Goal: Task Accomplishment & Management: Complete application form

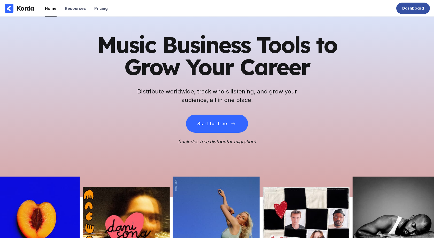
click at [411, 8] on div "Dashboard" at bounding box center [413, 8] width 22 height 5
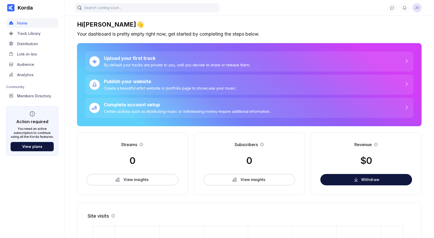
click at [417, 8] on span "JD" at bounding box center [416, 7] width 9 height 9
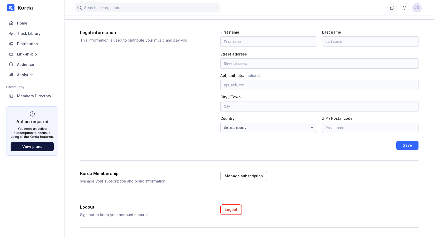
scroll to position [22, 0]
click at [230, 176] on div "Manage subscription" at bounding box center [244, 175] width 38 height 5
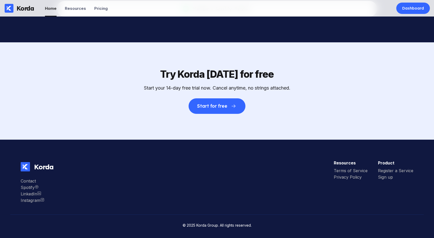
scroll to position [1592, 0]
click at [342, 172] on div "Terms of Service" at bounding box center [351, 170] width 34 height 5
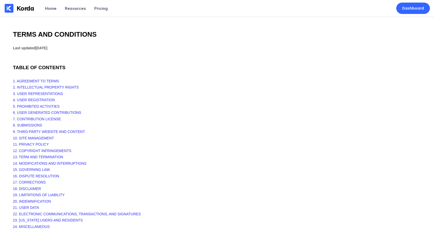
click at [58, 50] on div "Last updated January 12, 2023" at bounding box center [217, 47] width 408 height 5
click at [17, 6] on div "Korda" at bounding box center [26, 8] width 18 height 8
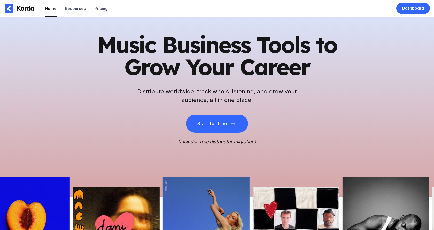
click at [199, 142] on icon "(Includes free distributor migration)" at bounding box center [217, 141] width 78 height 5
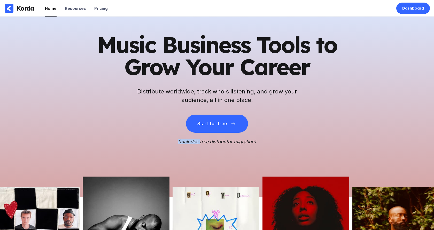
drag, startPoint x: 199, startPoint y: 142, endPoint x: 104, endPoint y: 140, distance: 95.5
click at [104, 140] on div "Music Business Tools to Grow Your Career Distribute worldwide, track who's list…" at bounding box center [216, 89] width 253 height 111
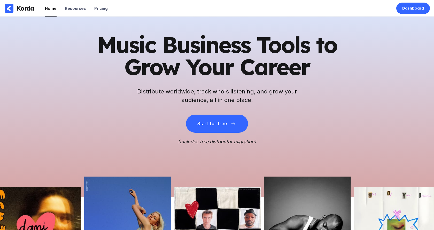
click at [271, 101] on h2 "Distribute worldwide, track who's listening, and grow your audience, all in one…" at bounding box center [216, 95] width 165 height 17
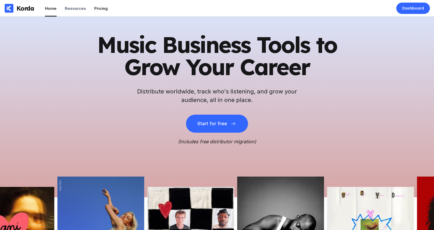
click at [97, 10] on div "Pricing" at bounding box center [100, 8] width 13 height 5
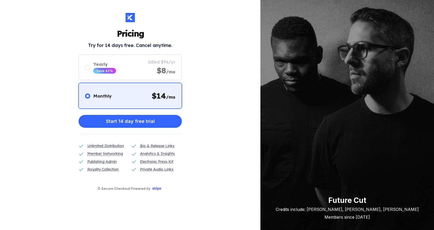
click at [99, 8] on div "Pricing Try for 14 days free. Cancel anytime. Monthly $ 14 /mo Yearly Save 42% …" at bounding box center [130, 115] width 260 height 230
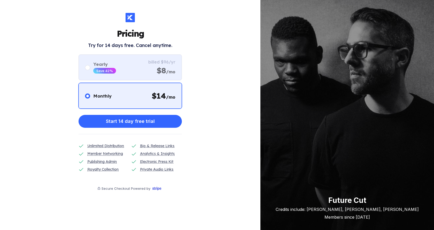
click at [148, 69] on div "Yearly Save 42% billed $96/yr $8 /mo" at bounding box center [129, 67] width 103 height 26
radio input "false"
radio input "true"
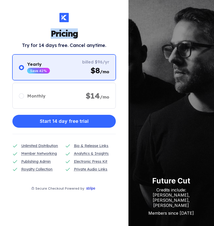
drag, startPoint x: 51, startPoint y: 33, endPoint x: 78, endPoint y: 35, distance: 27.4
click at [78, 35] on div "Pricing Try for 14 days free. Cancel anytime. Monthly $ 14 /mo Yearly Save 42% …" at bounding box center [63, 109] width 103 height 192
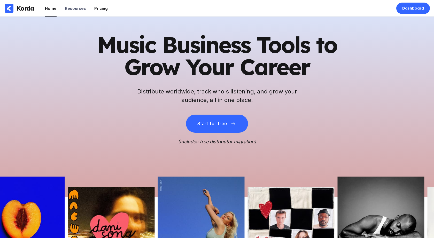
click at [95, 9] on div "Pricing" at bounding box center [100, 8] width 13 height 5
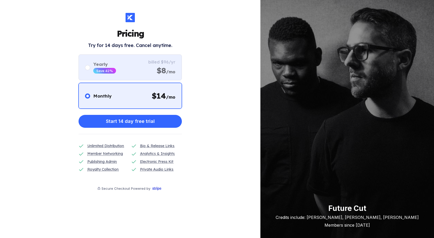
click at [113, 70] on div "Save 42%" at bounding box center [104, 71] width 23 height 6
radio input "false"
radio input "true"
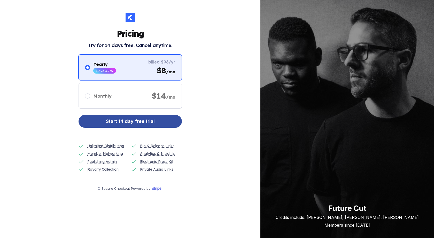
click at [121, 121] on div "Start 14 day free trial" at bounding box center [130, 121] width 49 height 10
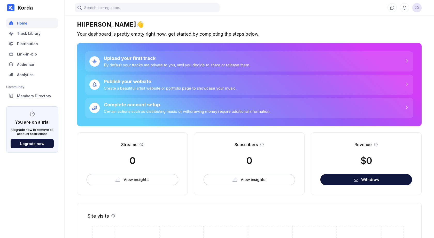
click at [31, 132] on div "Upgrade now to remove all account restrictions" at bounding box center [32, 132] width 43 height 8
click at [30, 143] on div "Upgrade now" at bounding box center [32, 143] width 25 height 4
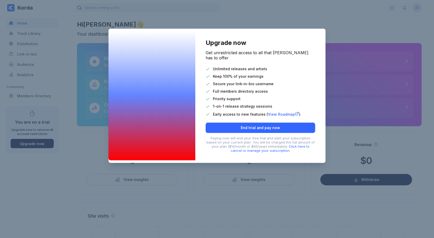
click at [190, 178] on div "Upgrade now Get unrestricted access to all that [PERSON_NAME] has to offer Unli…" at bounding box center [217, 119] width 434 height 238
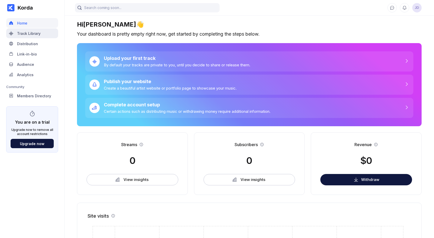
click at [26, 34] on div "Track Library" at bounding box center [28, 33] width 23 height 4
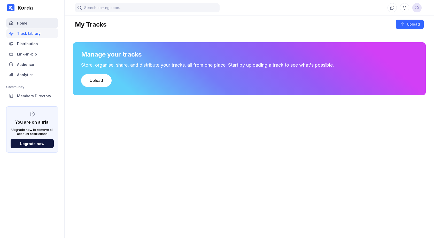
click at [21, 21] on div "Home" at bounding box center [22, 23] width 10 height 4
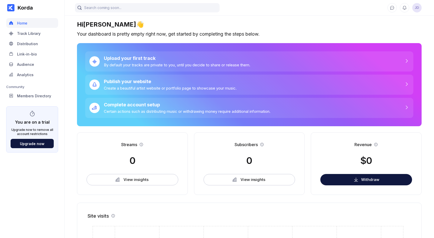
click at [413, 8] on span "JD" at bounding box center [416, 7] width 9 height 9
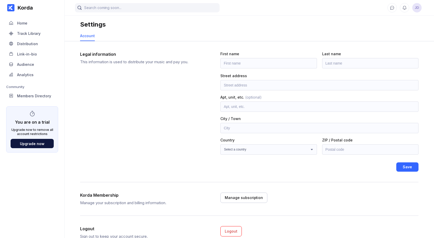
click at [416, 8] on span "JD" at bounding box center [416, 7] width 9 height 9
click at [17, 64] on div "Audience" at bounding box center [32, 64] width 52 height 10
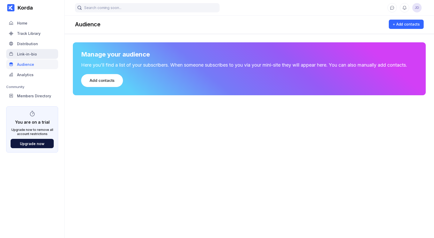
click at [20, 56] on div "Link-in-bio" at bounding box center [27, 54] width 20 height 4
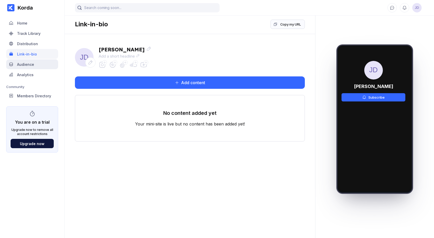
click at [21, 64] on div "Audience" at bounding box center [25, 64] width 17 height 4
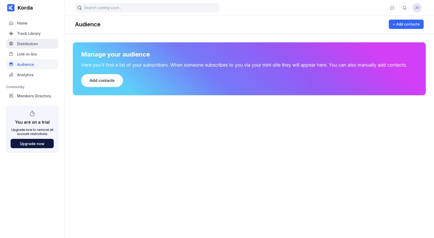
click at [19, 46] on div "Distribution" at bounding box center [27, 44] width 21 height 4
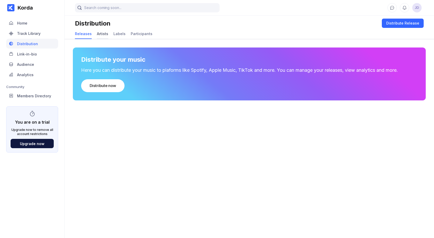
click at [101, 35] on div "Artists" at bounding box center [102, 33] width 11 height 4
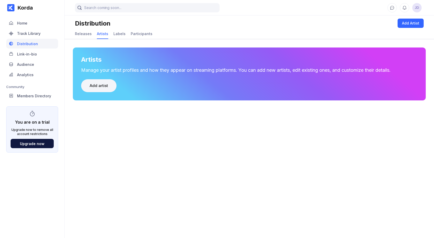
click at [98, 84] on div "Add artist" at bounding box center [99, 85] width 18 height 5
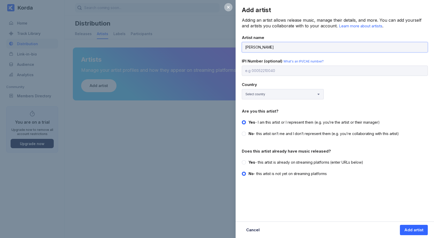
type input "[PERSON_NAME]"
click at [283, 78] on div "Add artist Adding an artist allows release music, manage their details, and mor…" at bounding box center [334, 100] width 198 height 200
click at [297, 61] on span "What's an IPI/CAE number?" at bounding box center [303, 61] width 40 height 4
select select "SK"
click at [252, 162] on span "Yes" at bounding box center [251, 162] width 7 height 4
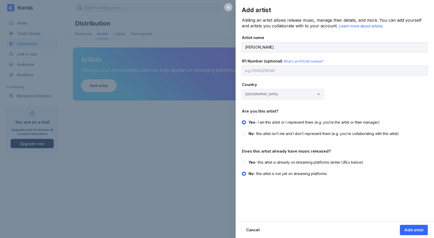
click at [242, 160] on input "Yes - this artist is already on streaming platforms (enter URLs below)" at bounding box center [242, 160] width 0 height 0
radio input "true"
radio input "false"
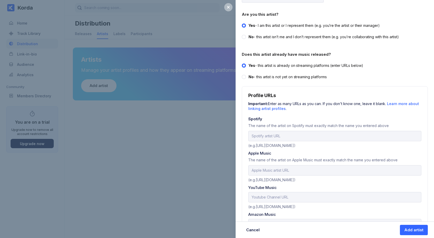
scroll to position [98, 0]
paste input "https://open.spotify.com/artist/56uENbqiXKZZr74PiM6S0o?si=yj10L4LkRK-55Qmw4PCpNQ"
type input "https://open.spotify.com/artist/56uENbqiXKZZr74PiM6S0o?si=yj10L4LkRK-55Qmw4PCpNQ"
paste input "https://music.apple.com/sk/artist/sebastian-bax/1598802272?l=sk"
type input "https://music.apple.com/sk/artist/sebastian-bax/1598802272?l=sk"
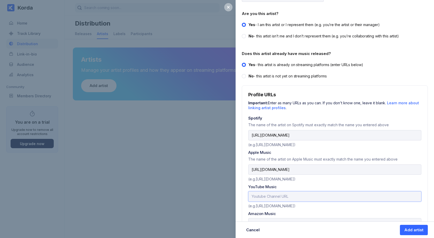
click at [258, 195] on input "text" at bounding box center [334, 196] width 173 height 10
paste input "https://music.youtube.com/channel/UCkpyfXiSKVYlJfO5reW3FKA?si=SKLlLudi3AR12eqS"
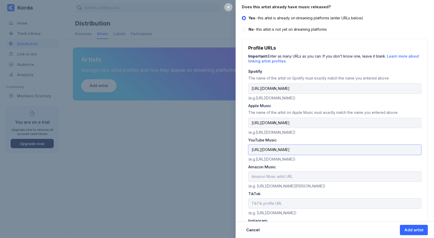
scroll to position [153, 0]
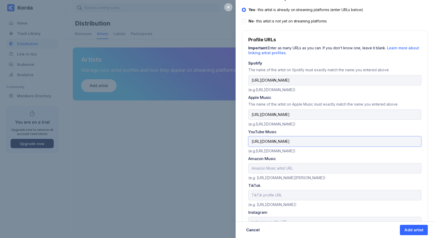
type input "https://music.youtube.com/channel/UCkpyfXiSKVYlJfO5reW3FKA?si=SKLlLudi3AR12eqS"
click at [257, 170] on input "text" at bounding box center [334, 168] width 173 height 10
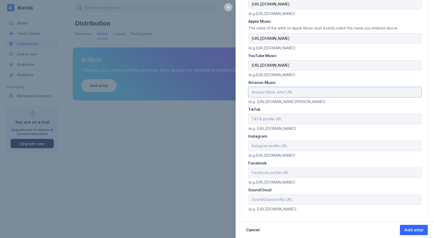
scroll to position [228, 0]
paste input "https://music.amazon.com/artists/B095LLT72F/sebastian-bax?marketplaceId=A3K6Y4M…"
type input "https://music.amazon.com/artists/B095LLT72F/sebastian-bax?marketplaceId=A3K6Y4M…"
click at [278, 117] on input "text" at bounding box center [334, 119] width 173 height 10
paste input "https://www.tiktok.com/@sebastianbaxofficial"
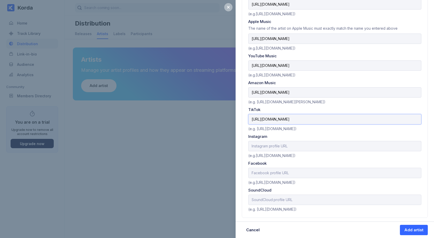
type input "https://www.tiktok.com/@sebastianbaxofficial"
click at [264, 144] on input "text" at bounding box center [334, 146] width 173 height 10
paste input "https://www.instagram.com/sebastianbax_/"
type input "https://www.instagram.com/sebastianbax_/"
click at [266, 175] on input "text" at bounding box center [334, 173] width 173 height 10
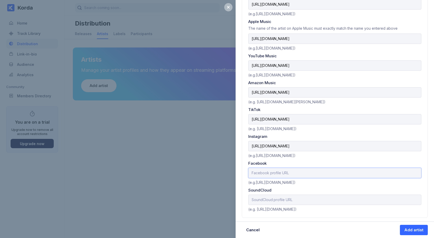
paste input "https://www.facebook.com/sebastian.k.sukenik"
type input "https://www.facebook.com/sebastian.k.sukenik"
click at [264, 197] on input "text" at bounding box center [334, 200] width 173 height 10
paste input "https://soundcloud.com/sebastianbax-music"
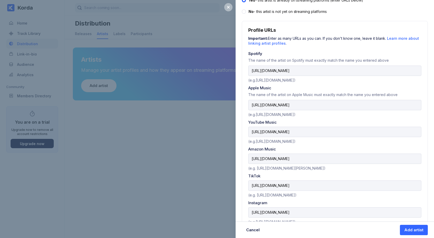
scroll to position [120, 0]
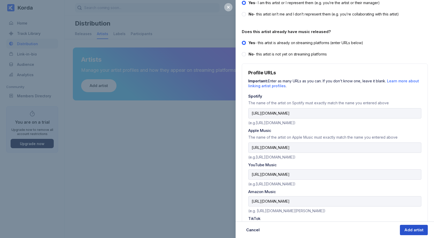
type input "https://soundcloud.com/sebastianbax-music"
click at [416, 229] on div "Add artist" at bounding box center [413, 229] width 19 height 5
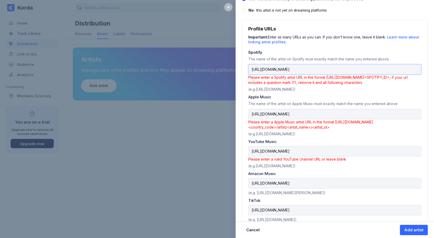
scroll to position [170, 0]
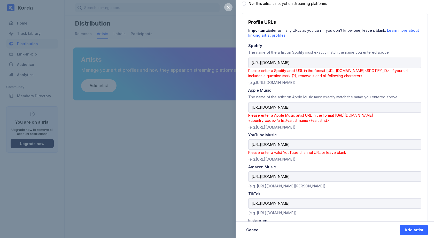
click at [255, 159] on div "(e.g.https://www.youtube.com/channel/UCXwsBnDQtx1i2qbgcHoQWNA)" at bounding box center [334, 158] width 173 height 6
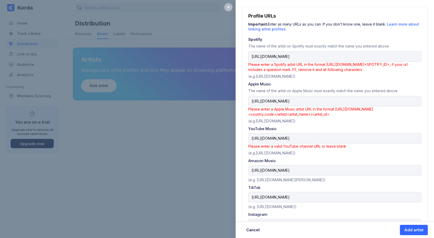
scroll to position [173, 0]
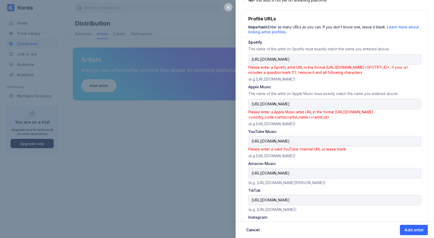
click at [284, 66] on span "Please enter a Spotify artist URL in the format https://open.spotify.com/artist…" at bounding box center [327, 70] width 159 height 10
click at [282, 60] on input "https://open.spotify.com/artist/56uENbqiXKZZr74PiM6S0o?si=yj10L4LkRK-55Qmw4PCpNQ" at bounding box center [334, 59] width 173 height 10
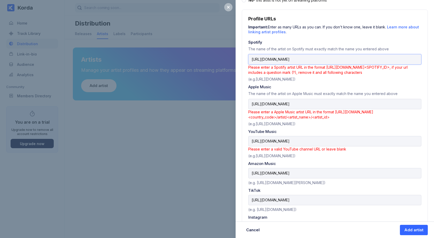
click at [282, 60] on input "https://open.spotify.com/artist/56uENbqiXKZZr74PiM6S0o?si=yj10L4LkRK-55Qmw4PCpNQ" at bounding box center [334, 59] width 173 height 10
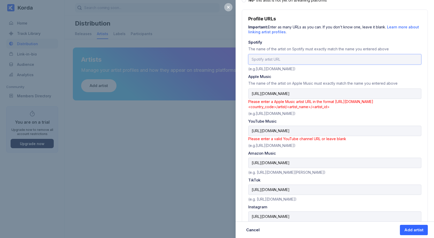
paste input "spotify:artist:56uENbqiXKZZr74PiM6S0o"
type input "spotify:artist:56uENbqiXKZZr74PiM6S0o"
click at [283, 91] on input "https://music.apple.com/sk/artist/sebastian-bax/1598802272?l=sk" at bounding box center [334, 94] width 173 height 10
click at [273, 132] on input "https://music.youtube.com/channel/UCkpyfXiSKVYlJfO5reW3FKA?si=SKLlLudi3AR12eqS" at bounding box center [334, 131] width 173 height 10
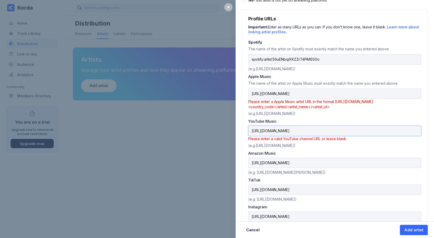
click at [273, 132] on input "https://music.youtube.com/channel/UCkpyfXiSKVYlJfO5reW3FKA?si=SKLlLudi3AR12eqS" at bounding box center [334, 131] width 173 height 10
paste input "www.youtube.com/@sebastianbax2158"
type input "https://www.youtube.com/@sebastianbax2158"
click at [376, 95] on input "https://music.apple.com/sk/artist/sebastian-bax/1598802272?l=sk" at bounding box center [334, 94] width 173 height 10
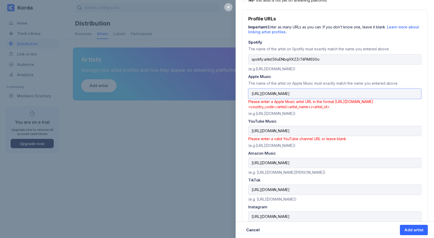
click at [376, 95] on input "https://music.apple.com/sk/artist/sebastian-bax/1598802272?l=sk" at bounding box center [334, 94] width 173 height 10
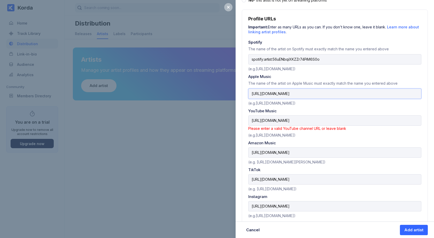
click at [361, 94] on input "https://music.apple.com/sk/artist/sebastian-bax/1598802272" at bounding box center [334, 94] width 173 height 10
type input "https://music.apple.com/sk/artist/sebastian-bax/1598802272"
click at [351, 123] on input "https://www.youtube.com/@sebastianbax2158" at bounding box center [334, 120] width 173 height 10
click at [275, 143] on div "Amazon Music" at bounding box center [334, 142] width 173 height 5
click at [281, 137] on div "(e.g.https://www.youtube.com/channel/UCXwsBnDQtx1i2qbgcHoQWNA)" at bounding box center [334, 134] width 173 height 6
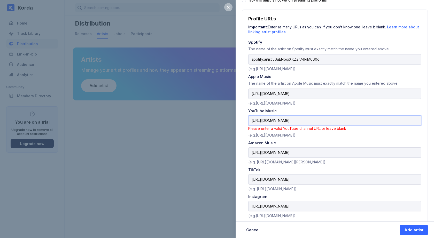
click at [297, 121] on input "https://www.youtube.com/@sebastianbax2158" at bounding box center [334, 120] width 173 height 10
click at [361, 120] on input "https://www.youtube.com/channel/@sebastianbax2158" at bounding box center [334, 120] width 173 height 10
click at [316, 120] on input "https://www.youtube.com/channel/@sebastianbax2158" at bounding box center [334, 120] width 173 height 10
click at [343, 132] on div "(e.g.https://www.youtube.com/channel/UCXwsBnDQtx1i2qbgcHoQWNA)" at bounding box center [334, 134] width 173 height 6
click at [346, 118] on input "https://www.youtube.com/channel/sebastianbax2158" at bounding box center [334, 120] width 173 height 10
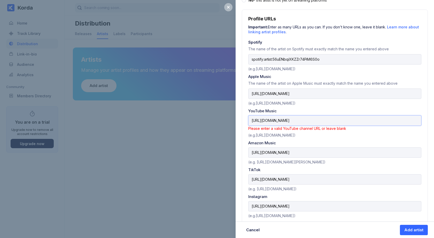
click at [346, 118] on input "https://www.youtube.com/channel/sebastianbax2158" at bounding box center [334, 120] width 173 height 10
paste input "UChzDS6SMPZsNI4M3IPLfbkg"
click at [297, 136] on div "(e.g.https://www.youtube.com/channel/UCXwsBnDQtx1i2qbgcHoQWNA)" at bounding box center [334, 134] width 173 height 6
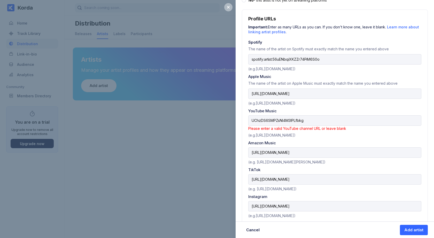
drag, startPoint x: 256, startPoint y: 135, endPoint x: 316, endPoint y: 134, distance: 59.6
click at [316, 134] on div "(e.g.https://www.youtube.com/channel/UCXwsBnDQtx1i2qbgcHoQWNA)" at bounding box center [334, 134] width 173 height 6
copy div "https://www.youtube.com/channel/"
click at [252, 121] on input "UChzDS6SMPZsNI4M3IPLfbkg" at bounding box center [334, 120] width 173 height 10
paste input "https://www.youtube.com/channel/"
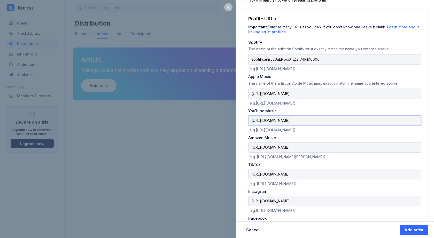
type input "https://www.youtube.com/channel/UChzDS6SMPZsNI4M3IPLfbkg"
click at [314, 134] on div "Profile URLs Important: Enter as many URLs as you can. If you don't know one, l…" at bounding box center [335, 141] width 186 height 263
drag, startPoint x: 371, startPoint y: 120, endPoint x: 244, endPoint y: 122, distance: 127.3
click at [244, 122] on div "Profile URLs Important: Enter as many URLs as you can. If you don't know one, l…" at bounding box center [335, 141] width 186 height 263
click at [297, 196] on input "https://www.instagram.com/sebastianbax_/" at bounding box center [334, 201] width 173 height 10
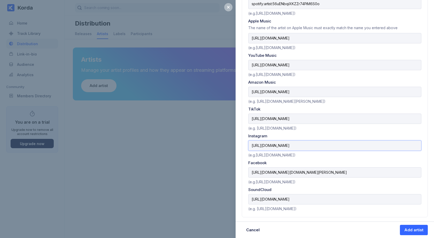
scroll to position [228, 0]
click at [409, 228] on div "Add artist" at bounding box center [413, 229] width 19 height 5
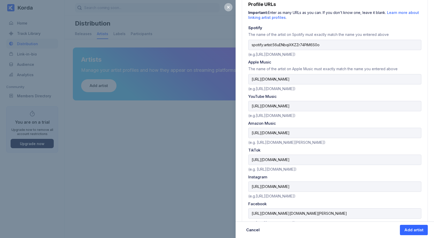
scroll to position [180, 0]
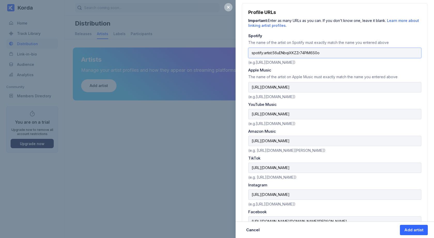
click at [274, 53] on input "spotify:artist:56uENbqiXKZZr74PiM6S0o" at bounding box center [334, 53] width 173 height 10
paste input "https://open.spotify.com/artist/56uENbqiXKZZr74PiM6S0o?si=BDcOpuWgTdyDZiWvlreBkw"
click at [354, 54] on input "https://open.spotify.com/artist/56uENbqiXKZZr74PiM6S0o" at bounding box center [334, 53] width 173 height 10
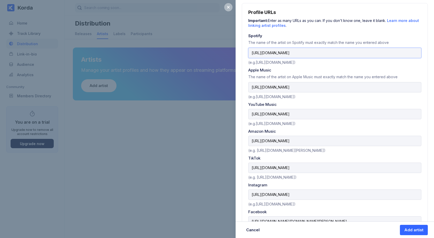
click at [354, 54] on input "https://open.spotify.com/artist/56uENbqiXKZZr74PiM6S0o" at bounding box center [334, 53] width 173 height 10
type input "https://open.spotify.com/artist/56uENbqiXKZZr74PiM6S0o"
click at [407, 229] on div "Add artist" at bounding box center [413, 229] width 19 height 5
select select
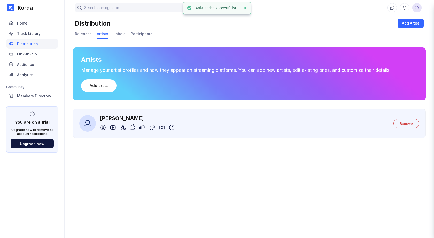
scroll to position [0, 0]
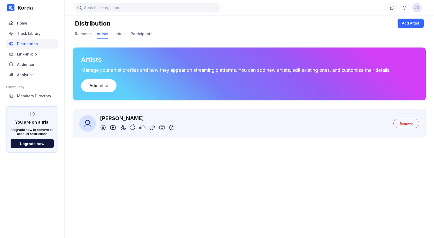
click at [86, 124] on icon at bounding box center [87, 123] width 7 height 6
click at [111, 117] on div "Sebastian BAX" at bounding box center [137, 118] width 75 height 6
click at [93, 125] on div at bounding box center [87, 123] width 17 height 17
click at [96, 86] on div "Add artist" at bounding box center [99, 85] width 18 height 5
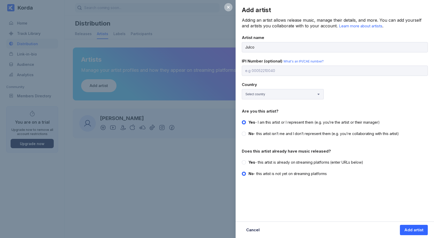
type input "Julco"
click at [327, 96] on div "Country Select country Afghanistan Åland Islands Albania Algeria American Samoa…" at bounding box center [335, 90] width 186 height 17
click at [260, 163] on div "Yes - this artist is already on streaming platforms (enter URLs below)" at bounding box center [305, 162] width 115 height 5
click at [242, 160] on input "Yes - this artist is already on streaming platforms (enter URLs below)" at bounding box center [242, 160] width 0 height 0
radio input "true"
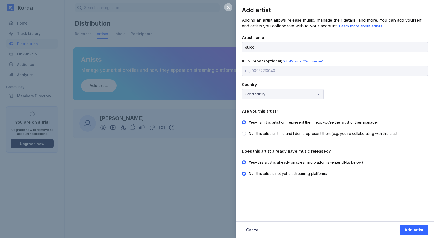
radio input "false"
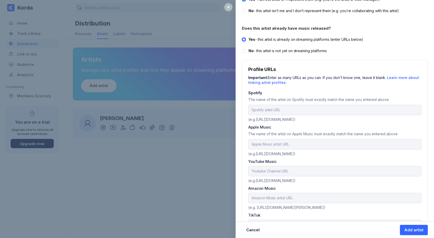
scroll to position [127, 0]
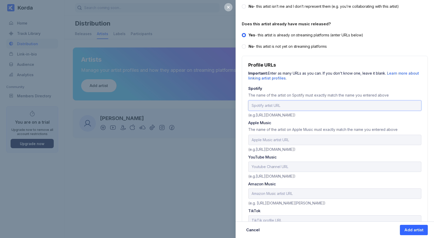
paste input "https://open.spotify.com/artist/5uDSRtl0Hw07MUCABY5JvP?si=E6VDuxASTd2gIRBIbS4EVw"
type input "https://open.spotify.com/artist/5uDSRtl0Hw07MUCABY5JvP"
paste input "https://music.apple.com/sk/artist/julco/1523324362?l=sk"
type input "https://music.apple.com/sk/artist/julco/1523324362?l=sk"
click at [264, 168] on input "text" at bounding box center [334, 167] width 173 height 10
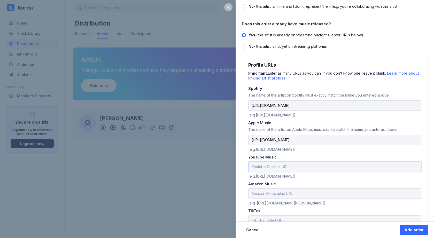
click at [259, 168] on input "text" at bounding box center [334, 167] width 173 height 10
paste input "https://www.youtube.com/channel/UCV07hNgSU43eTOyBkv1NGoQ"
type input "https://www.youtube.com/channel/UCV07hNgSU43eTOyBkv1NGoQ"
click at [264, 191] on input "text" at bounding box center [334, 193] width 173 height 10
paste input "https://music.amazon.co.uk/artists/B095N52MMG/julco?marketplaceId=A1F83G8C2ARO7…"
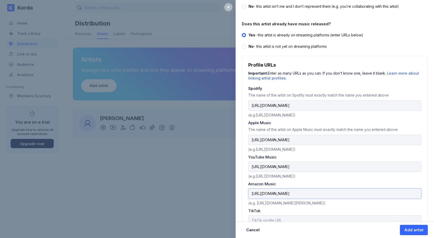
scroll to position [157, 0]
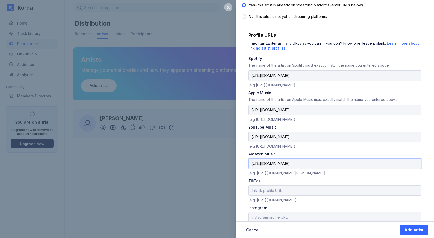
type input "https://music.amazon.co.uk/artists/B095N52MMG/julco?marketplaceId=A1F83G8C2ARO7…"
click at [269, 191] on input "text" at bounding box center [334, 190] width 173 height 10
paste input "https://www.tiktok.com/@gmmproduction"
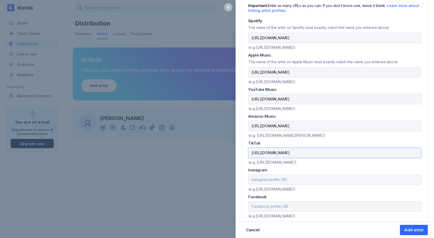
scroll to position [195, 0]
type input "https://www.tiktok.com/@gmmproduction"
click at [259, 180] on input "text" at bounding box center [334, 179] width 173 height 10
paste input "https://www.instagram.com/gmm_production/"
type input "https://www.instagram.com/gmm_production/"
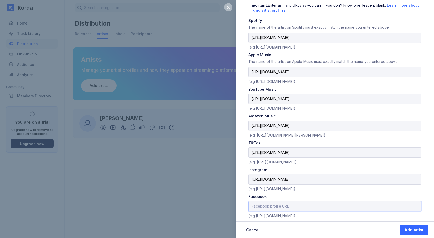
click at [271, 207] on input "text" at bounding box center [334, 206] width 173 height 10
paste input "https://www.facebook.com/veronika.danisova.397"
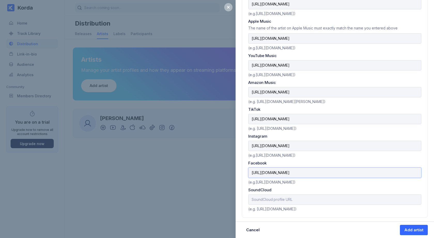
scroll to position [228, 0]
type input "https://www.facebook.com/veronika.danisova.397"
click at [268, 201] on input "text" at bounding box center [334, 200] width 173 height 10
click at [408, 230] on div "Add artist" at bounding box center [413, 229] width 19 height 5
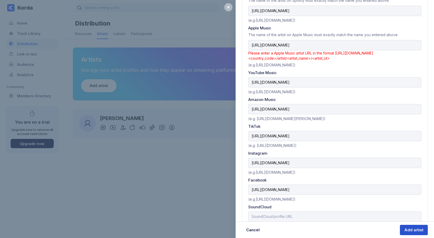
scroll to position [0, 0]
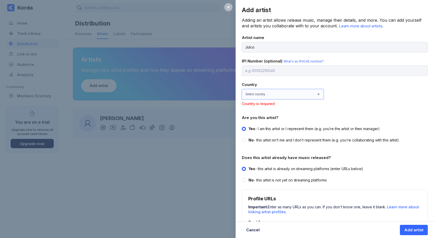
select select "SK"
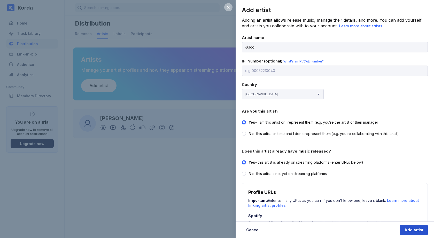
click at [406, 231] on div "Add artist" at bounding box center [413, 229] width 19 height 5
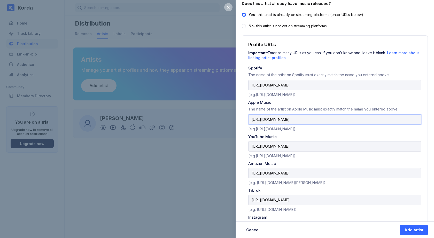
type input "https://music.apple.com/sk/artist/julco/1523324362"
click at [414, 230] on button "Add artist" at bounding box center [414, 230] width 28 height 10
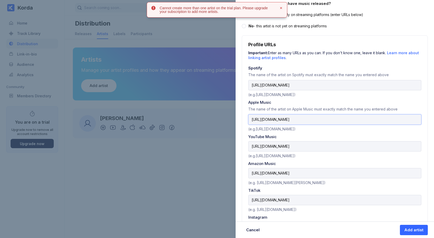
click at [414, 230] on button "Add artist" at bounding box center [414, 230] width 28 height 10
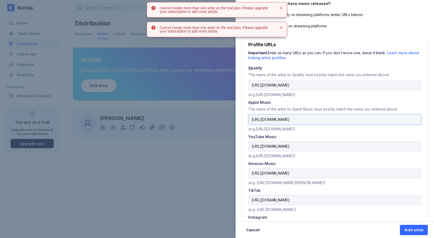
click at [414, 230] on button "Add artist" at bounding box center [414, 230] width 28 height 10
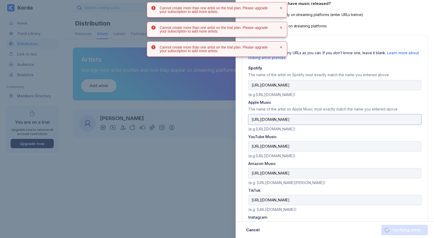
click at [414, 230] on button "Verifying artist..." at bounding box center [404, 230] width 46 height 10
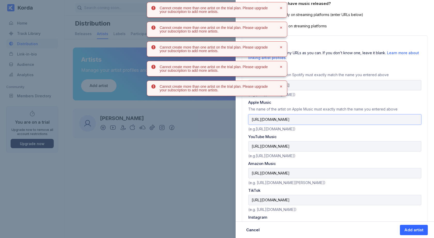
click at [414, 230] on button "Add artist" at bounding box center [414, 230] width 28 height 10
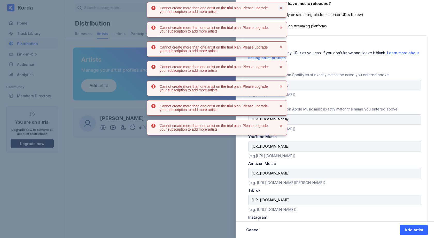
click at [282, 9] on icon at bounding box center [281, 8] width 2 height 2
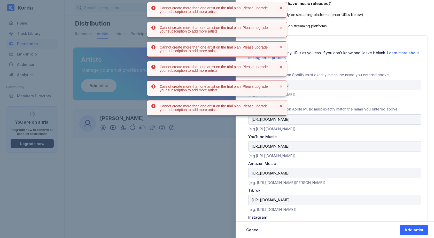
click at [282, 9] on icon at bounding box center [281, 8] width 2 height 2
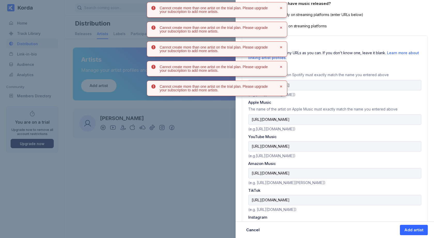
click at [282, 9] on icon at bounding box center [281, 8] width 2 height 2
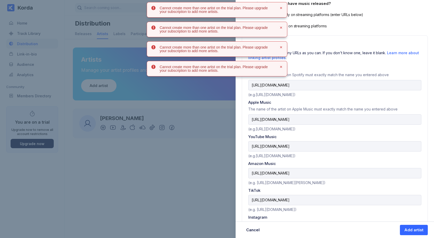
click at [282, 9] on icon at bounding box center [281, 8] width 2 height 2
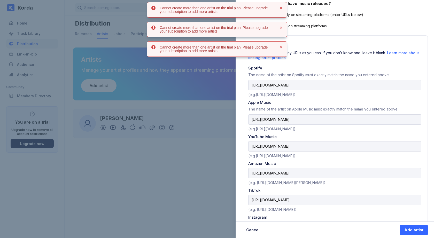
click at [282, 9] on icon at bounding box center [281, 8] width 2 height 2
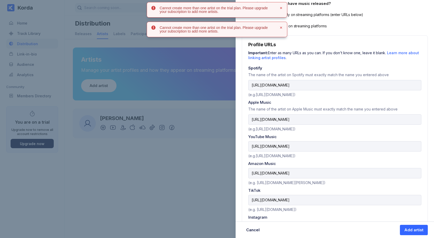
click at [282, 9] on icon at bounding box center [281, 8] width 2 height 2
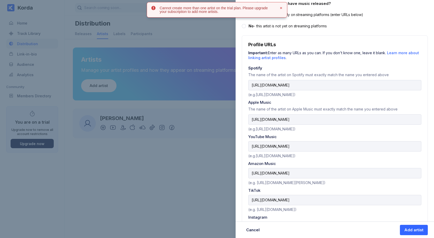
click at [282, 9] on icon at bounding box center [281, 8] width 2 height 2
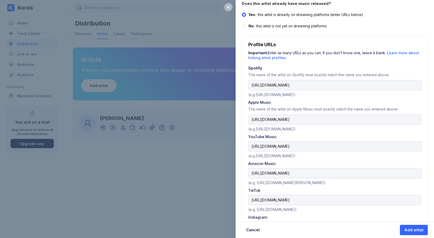
click at [188, 52] on div "Add artist Adding an artist allows release music, manage their details, and mor…" at bounding box center [217, 119] width 434 height 238
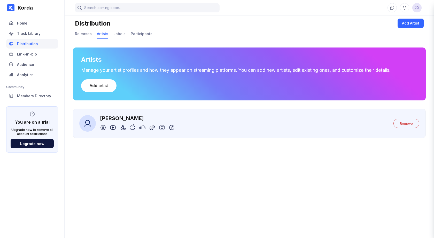
scroll to position [0, 0]
click at [27, 144] on div "Upgrade now" at bounding box center [32, 143] width 25 height 4
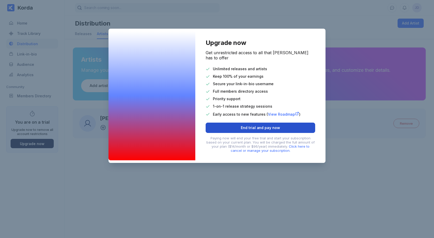
click at [235, 127] on button "End trial and pay now" at bounding box center [259, 128] width 109 height 10
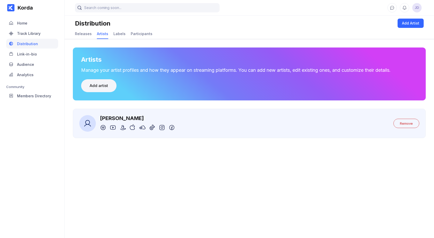
click at [99, 86] on div "Add artist" at bounding box center [99, 85] width 18 height 5
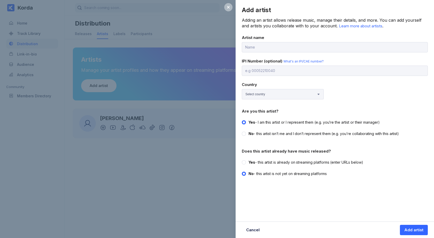
click at [190, 151] on div "Add artist Adding an artist allows release music, manage their details, and mor…" at bounding box center [217, 119] width 434 height 238
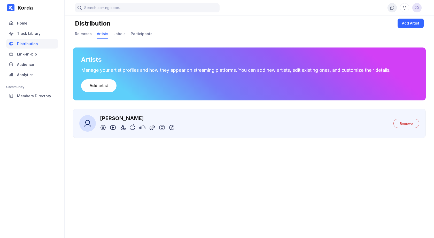
click at [391, 8] on icon at bounding box center [392, 7] width 5 height 5
click at [99, 88] on button "Add artist" at bounding box center [98, 85] width 35 height 13
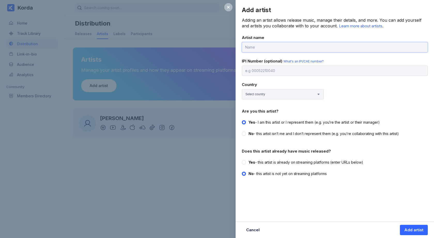
paste input "https://open.spotify.com/artist/6675LrtydsV6BRXqxNGdfD?si=LP29Rmb2RDq4R7qGWyBmlQ"
click at [296, 47] on input "https://open.spotify.com/artist/6675LrtydsV6BRXqxNGdfD?si=" at bounding box center [335, 47] width 186 height 10
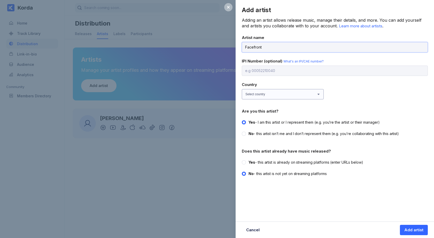
type input "Facefront"
select select "SK"
click at [242, 163] on div at bounding box center [244, 162] width 4 height 4
click at [242, 160] on input "Yes - this artist is already on streaming platforms (enter URLs below)" at bounding box center [242, 160] width 0 height 0
radio input "true"
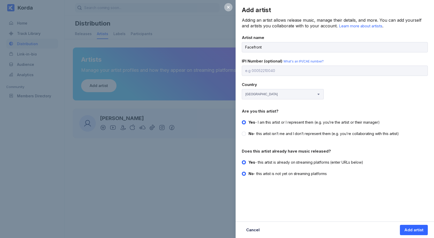
radio input "false"
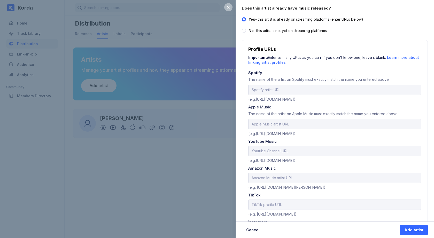
scroll to position [144, 0]
paste input "https://open.spotify.com/artist/6675LrtydsV6BRXqxNGdfD?si=LP29Rmb2RDq4R7qGWyBmlQ"
type input "https://open.spotify.com/artist/6675LrtydsV6BRXqxNGdfD"
paste input "https://music.apple.com/sk/artist/facefront/1529121364?l=sk"
type input "https://music.apple.com/sk/artist/facefront/1529121364?l=sk"
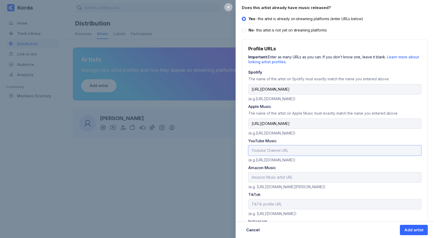
click at [261, 153] on input "text" at bounding box center [334, 150] width 173 height 10
paste input "https://www.youtube.com/channel/UCL1PSIvNLg4vUIs6utbpY9Q"
type input "https://www.youtube.com/channel/UCL1PSIvNLg4vUIs6utbpY9Q"
click at [257, 175] on input "text" at bounding box center [334, 177] width 173 height 10
paste input "https://music.amazon.com/artists/B08S3GQVYG/facefront?marketplaceId=A3K6Y4MI8GD…"
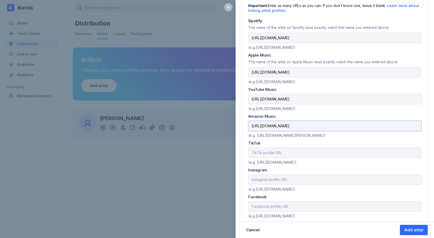
scroll to position [195, 0]
type input "https://music.amazon.com/artists/B08S3GQVYG/facefront?marketplaceId=A3K6Y4MI8GD…"
click at [263, 152] on input "text" at bounding box center [334, 152] width 173 height 10
paste input "https://www.tiktok.com/@facefront1"
type input "https://www.tiktok.com/@facefront1"
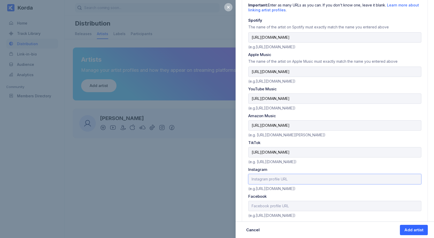
click at [271, 178] on input "text" at bounding box center [334, 179] width 173 height 10
paste input "https://www.instagram.com/facefront__/"
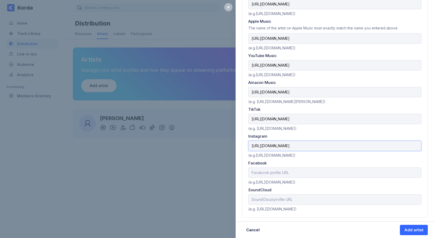
scroll to position [228, 0]
type input "https://www.instagram.com/facefront__/"
click at [406, 228] on div "Add artist" at bounding box center [413, 229] width 19 height 5
type input "https://music.apple.com/sk/artist/facefront/1529121364"
click at [409, 230] on div "Add artist" at bounding box center [413, 229] width 19 height 5
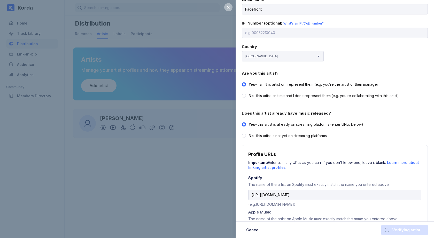
scroll to position [37, 0]
select select
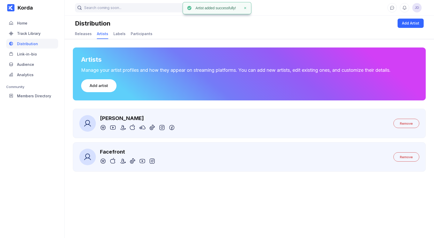
click at [89, 192] on main "JD Distribution Add Artist Releases Artists Labels Participants Artists Manage …" at bounding box center [249, 114] width 369 height 228
click at [82, 159] on div at bounding box center [87, 157] width 17 height 17
click at [107, 151] on div "Facefront" at bounding box center [127, 152] width 55 height 6
click at [113, 118] on div "Sebastian BAX" at bounding box center [137, 118] width 75 height 6
click at [81, 33] on div "Releases" at bounding box center [83, 33] width 17 height 4
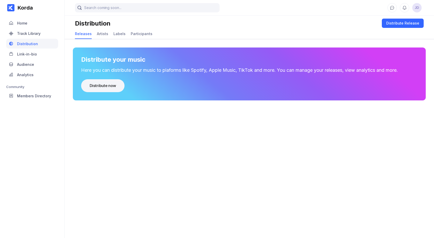
click at [99, 86] on div "Distribute now" at bounding box center [103, 85] width 26 height 5
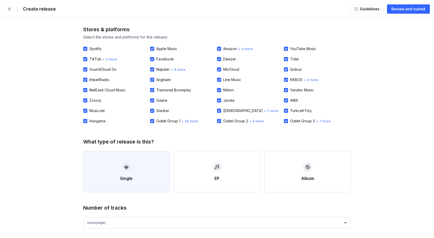
click at [123, 171] on button "Single" at bounding box center [126, 171] width 86 height 41
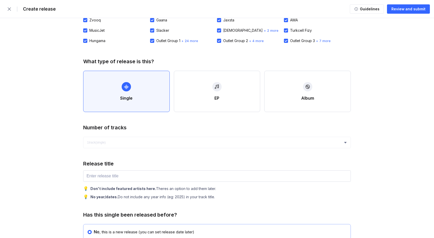
scroll to position [93, 0]
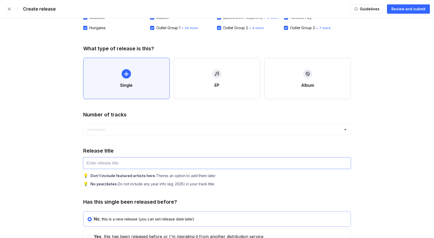
click at [107, 166] on input "text" at bounding box center [216, 162] width 267 height 11
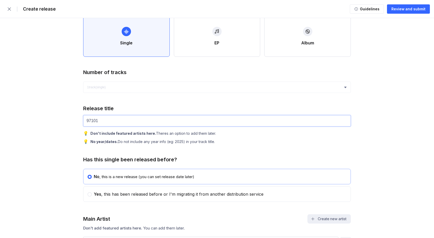
scroll to position [152, 0]
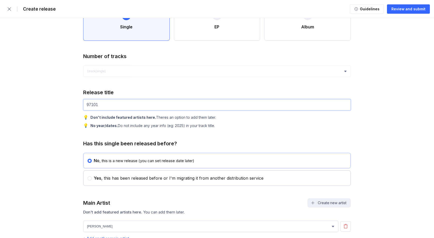
type input "97101"
click at [92, 179] on div "Yes , this has been released before or I'm migrating it from another distributi…" at bounding box center [178, 178] width 172 height 5
radio input "false"
radio input "true"
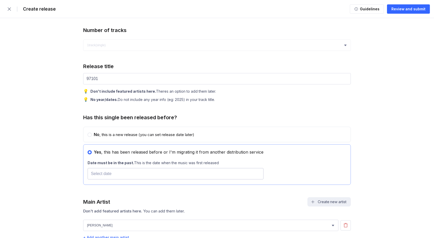
scroll to position [178, 0]
click at [96, 174] on input "text" at bounding box center [176, 173] width 176 height 11
click at [159, 188] on button "Previous Month" at bounding box center [160, 190] width 8 height 8
click at [185, 220] on div "29" at bounding box center [185, 220] width 4 height 4
type input "29/08/2025"
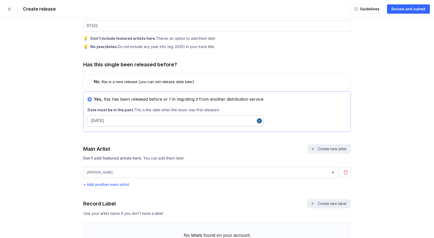
scroll to position [242, 0]
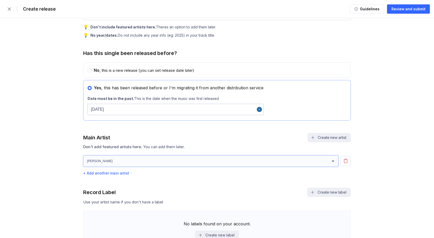
select select "bf36f570-10b4-4db6-ae70-6a75b19648b6"
click at [98, 173] on div "+ Add another main artist" at bounding box center [216, 173] width 267 height 4
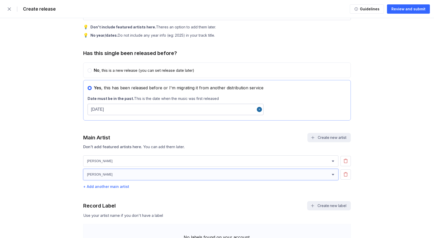
select select "1faead0b-6edd-4102-9284-d9234b961f2d"
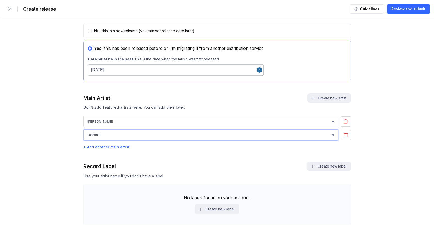
scroll to position [287, 0]
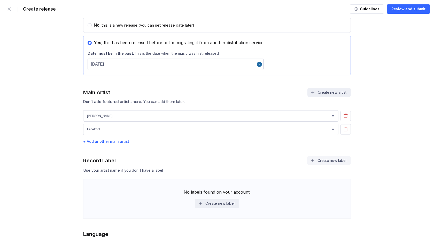
click at [323, 162] on button "Create new label" at bounding box center [329, 160] width 44 height 9
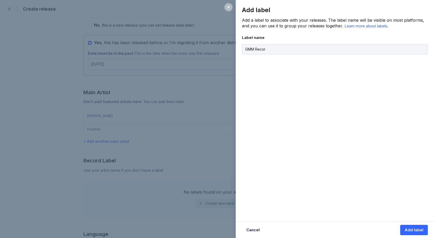
click at [192, 53] on div "Add label Add a label to associate with your releases. The label name will be v…" at bounding box center [217, 119] width 434 height 238
type input "GMM Recordi"
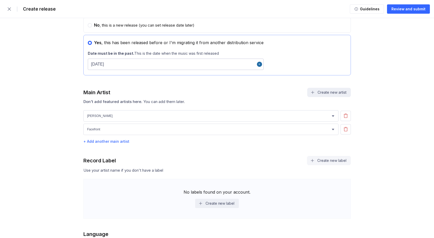
click at [318, 161] on button "Create new label" at bounding box center [329, 160] width 44 height 9
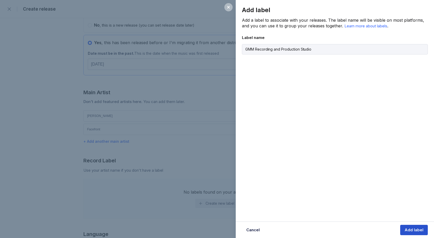
type input "GMM Recording and Production Studio"
click at [411, 233] on button "Add label" at bounding box center [414, 230] width 28 height 10
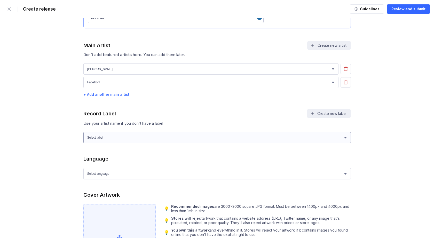
scroll to position [335, 0]
select select "cd00a34e-7ef4-4e8d-992b-c51e24897e9e"
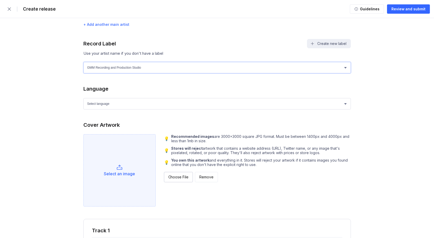
scroll to position [422, 0]
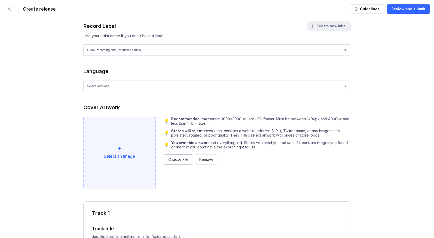
click at [94, 92] on div "Stores & platforms Select the stores and platforms for this release: Spotify Ap…" at bounding box center [216, 163] width 267 height 1116
select select "sk"
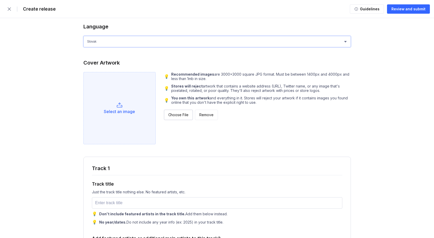
scroll to position [468, 0]
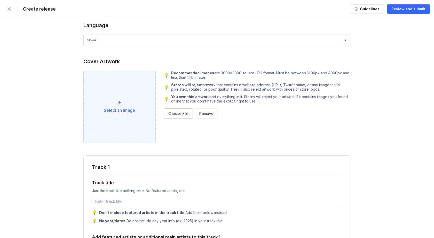
click at [111, 109] on div "Select an image" at bounding box center [119, 110] width 31 height 5
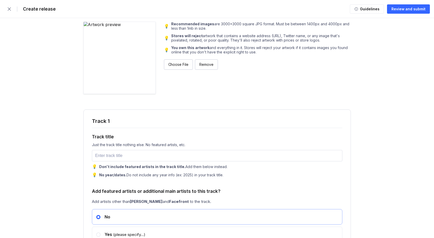
scroll to position [526, 0]
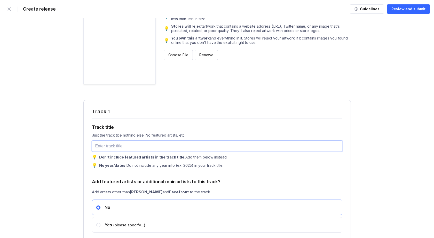
click at [112, 145] on input "text" at bounding box center [217, 145] width 250 height 11
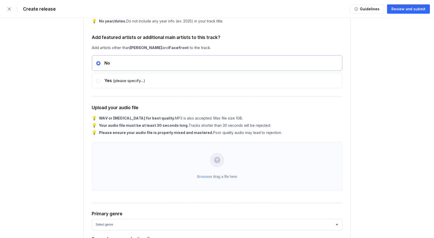
scroll to position [671, 0]
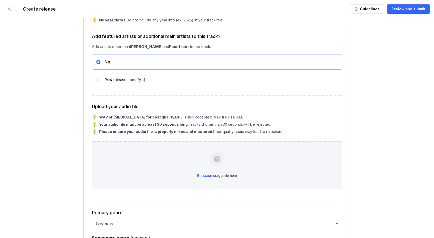
type input "97101"
click at [216, 157] on div "Browse or drag a file here" at bounding box center [217, 165] width 250 height 48
click at [214, 158] on div "Browse or drag a file here" at bounding box center [217, 165] width 250 height 48
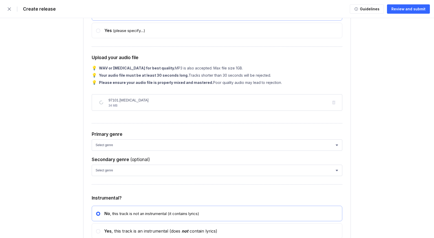
scroll to position [721, 0]
select select "bb05f195-6bd4-428d-9647-e99053a0bd56"
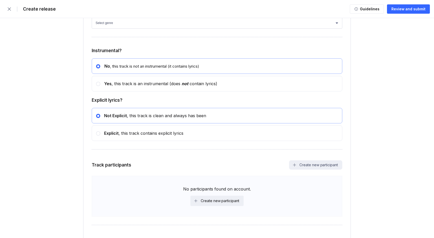
scroll to position [872, 0]
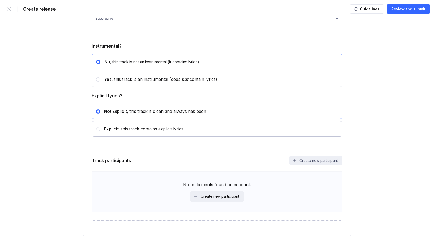
click at [98, 128] on icon at bounding box center [98, 129] width 2 height 2
click at [96, 127] on input "radio" at bounding box center [96, 126] width 0 height 0
radio input "false"
radio input "true"
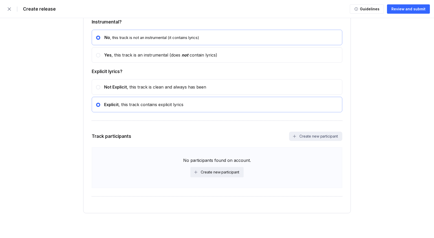
scroll to position [897, 0]
click at [206, 171] on div "Create new participant" at bounding box center [220, 172] width 38 height 5
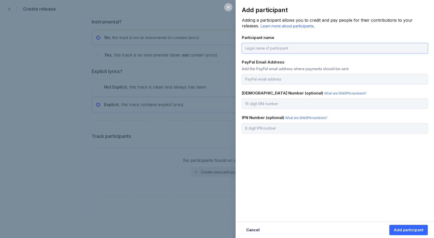
type input "J"
type input "S"
click at [256, 229] on div "Cancel" at bounding box center [252, 229] width 13 height 5
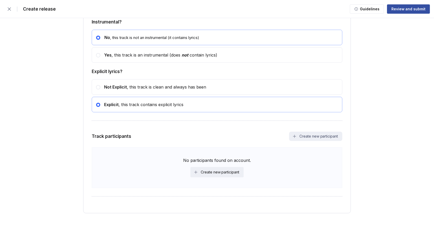
click at [399, 11] on div "Review and submit" at bounding box center [408, 8] width 34 height 5
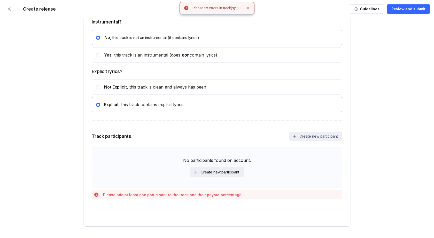
click at [122, 195] on div "Please add at least one participant to the track and their payout percentage" at bounding box center [172, 195] width 138 height 4
click at [202, 172] on div "Create new participant" at bounding box center [220, 172] width 38 height 5
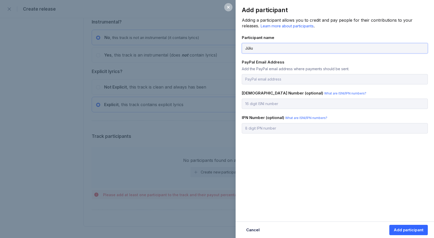
type input "Július"
type input "Július Daniš"
type input "julius.danis97@gmail.com"
click at [282, 88] on div "Add participant Adding a participant allows you to credit and pay people for th…" at bounding box center [334, 77] width 198 height 154
click at [408, 229] on div "Add participant" at bounding box center [408, 229] width 30 height 5
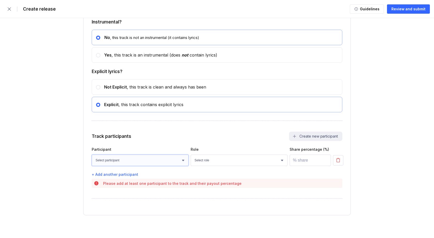
select select "d5d03b93-3372-44c6-bbb9-124acf08be1b"
select select "06da4c00-bdea-42b5-8f36-9cc2dbb962d4"
click at [302, 162] on input "number" at bounding box center [309, 160] width 41 height 11
type input "100"
click at [271, 143] on div "Track participants Create new participant Participant Role Share percentage (%)…" at bounding box center [217, 161] width 250 height 58
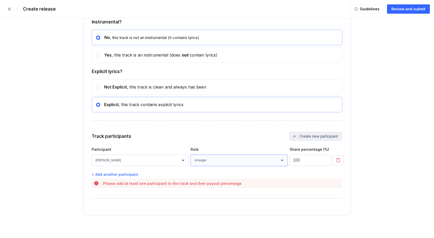
select select "a686edc1-d794-4d5b-a532-eb5533b67675"
click at [395, 12] on button "Review and submit" at bounding box center [408, 8] width 43 height 9
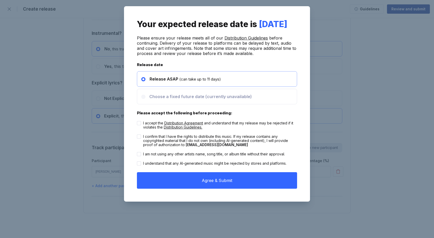
scroll to position [885, 0]
click at [139, 124] on icon at bounding box center [139, 123] width 3 height 2
click at [137, 121] on input "I accept the Distribution Agreement and understand that my release may be rejec…" at bounding box center [137, 121] width 0 height 0
checkbox input "true"
click at [139, 139] on div at bounding box center [139, 136] width 4 height 4
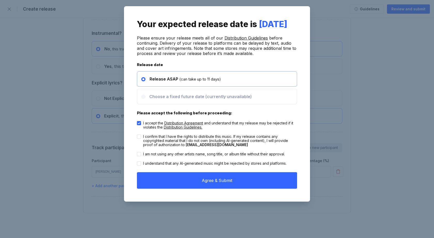
click at [137, 135] on input "I confirm that I have the rights to distribute this music. If my release contai…" at bounding box center [137, 134] width 0 height 0
checkbox input "true"
click at [138, 156] on div at bounding box center [139, 154] width 4 height 4
click at [137, 152] on input "I am not using any other artists name, song title, or album title without their…" at bounding box center [137, 152] width 0 height 0
checkbox input "true"
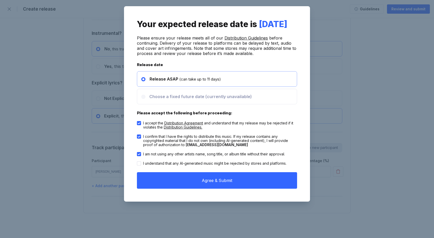
click at [138, 164] on icon at bounding box center [139, 163] width 3 height 2
click at [137, 162] on input "I understand that any AI-generated music might be rejected by stores and platfo…" at bounding box center [137, 161] width 0 height 0
checkbox input "true"
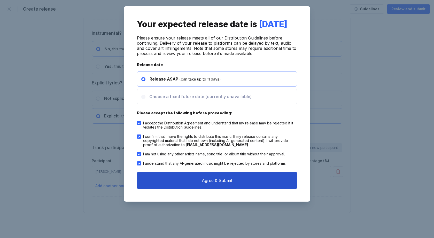
click at [208, 189] on button "Agree & Submit" at bounding box center [217, 180] width 160 height 17
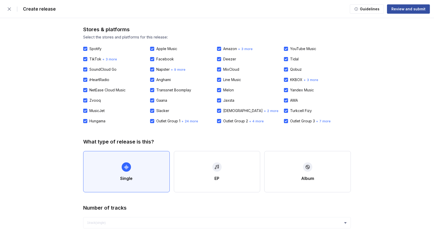
scroll to position [0, 0]
click at [397, 7] on div "Review and submit" at bounding box center [408, 8] width 34 height 5
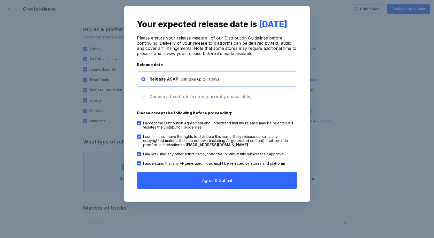
click at [156, 82] on span "Release ASAP" at bounding box center [163, 78] width 29 height 5
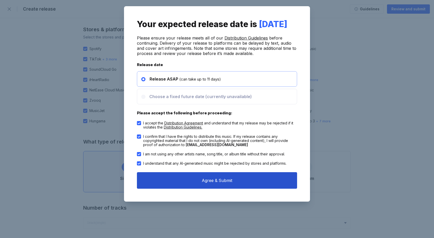
click at [211, 189] on button "Agree & Submit" at bounding box center [217, 180] width 160 height 17
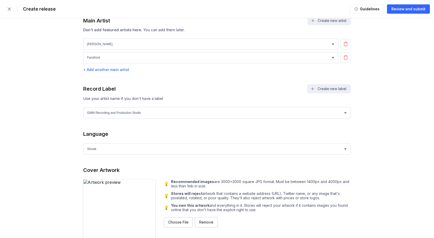
scroll to position [168, 0]
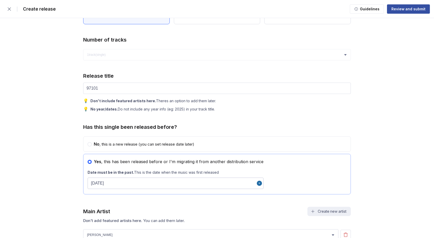
click at [401, 9] on div "Review and submit" at bounding box center [408, 8] width 34 height 5
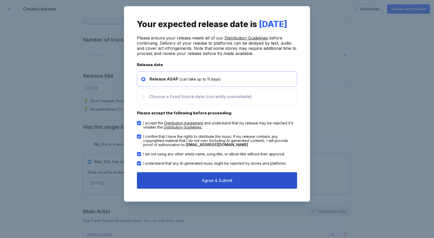
click at [200, 189] on button "Agree & Submit" at bounding box center [217, 180] width 160 height 17
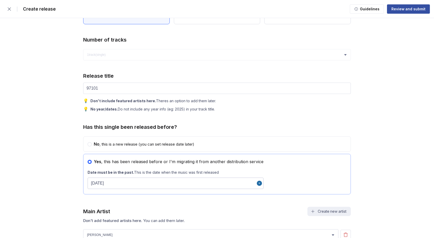
click at [396, 9] on div "Review and submit" at bounding box center [408, 8] width 34 height 5
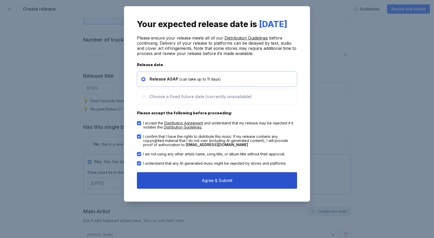
click at [173, 189] on button "Agree & Submit" at bounding box center [217, 180] width 160 height 17
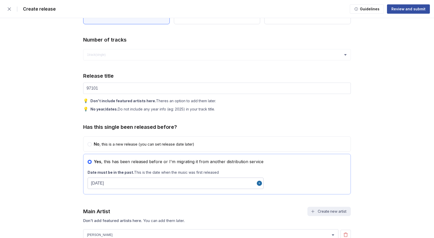
click at [397, 11] on div "Review and submit" at bounding box center [408, 8] width 34 height 5
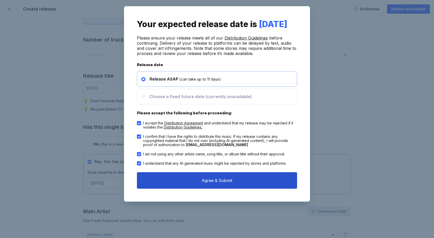
click at [212, 189] on button "Agree & Submit" at bounding box center [217, 180] width 160 height 17
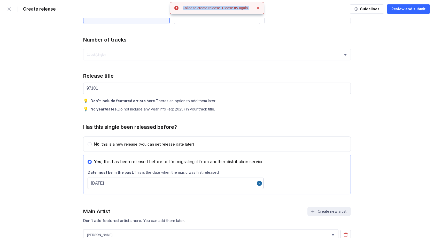
drag, startPoint x: 181, startPoint y: 8, endPoint x: 249, endPoint y: 6, distance: 67.7
click at [249, 6] on h4 "Failed to create release. Please try again." at bounding box center [216, 8] width 66 height 4
copy h4 "Failed to create release. Please try again"
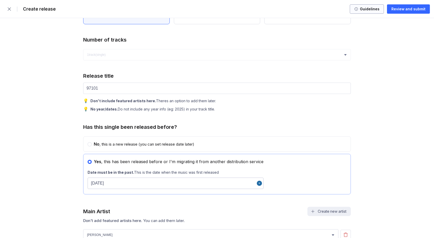
click at [368, 9] on div "Guidelines" at bounding box center [368, 8] width 21 height 5
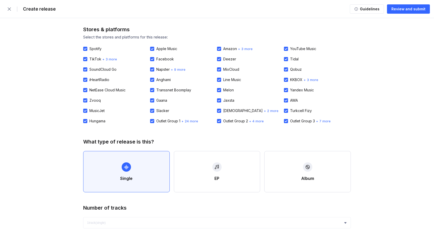
scroll to position [0, 0]
click at [405, 9] on div "Review and submit" at bounding box center [408, 8] width 34 height 5
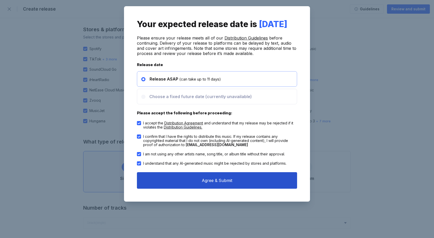
click at [162, 189] on button "Agree & Submit" at bounding box center [217, 180] width 160 height 17
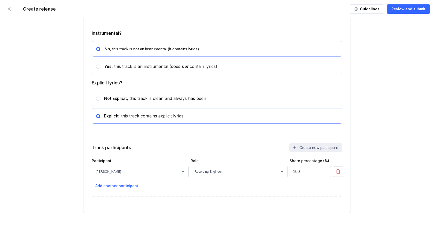
scroll to position [884, 0]
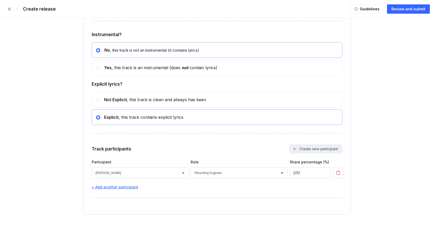
click at [251, 188] on div "+ Add another participant" at bounding box center [217, 187] width 250 height 4
select select "d5d03b93-3372-44c6-bbb9-124acf08be1b"
click at [338, 188] on icon "button" at bounding box center [337, 186] width 5 height 5
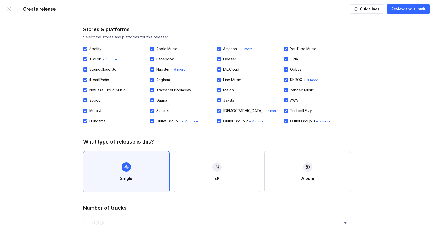
scroll to position [0, 0]
click at [405, 11] on div "Review and submit" at bounding box center [408, 8] width 34 height 5
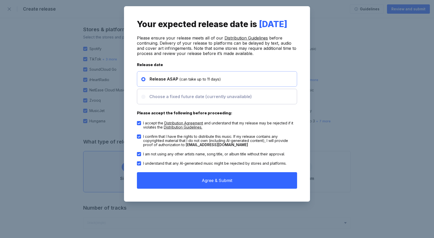
click at [156, 99] on span "Choose a fixed future date (currently unavailable)" at bounding box center [200, 96] width 102 height 5
click at [149, 99] on div "Choose a fixed future date (currently unavailable)" at bounding box center [198, 96] width 106 height 5
click at [143, 98] on circle at bounding box center [143, 97] width 2 height 2
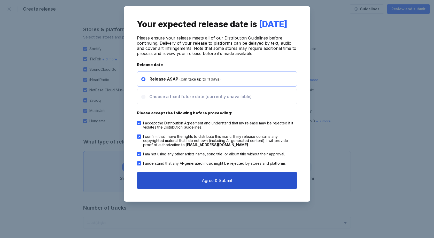
click at [179, 189] on button "Agree & Submit" at bounding box center [217, 180] width 160 height 17
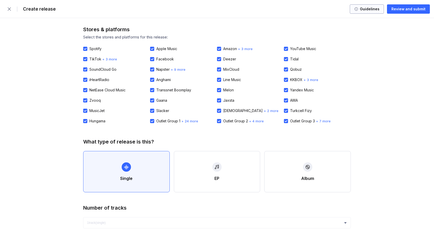
click at [399, 9] on div "Review and submit" at bounding box center [408, 8] width 34 height 5
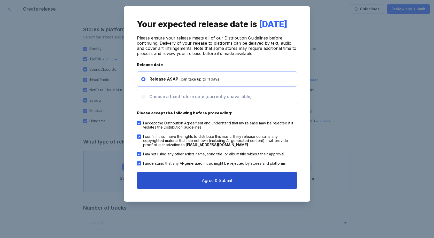
click at [154, 189] on button "Agree & Submit" at bounding box center [217, 180] width 160 height 17
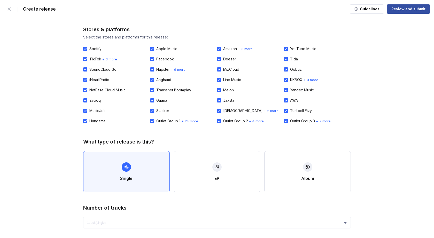
click at [402, 10] on div "Review and submit" at bounding box center [408, 8] width 34 height 5
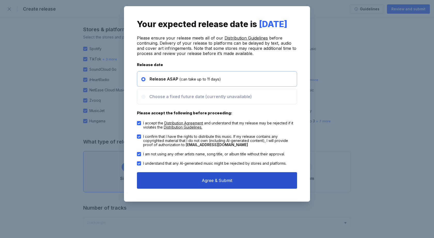
click at [191, 189] on button "Agree & Submit" at bounding box center [217, 180] width 160 height 17
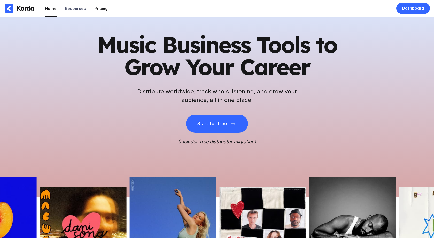
click at [102, 7] on div "Pricing" at bounding box center [100, 8] width 13 height 5
